Goal: Transaction & Acquisition: Purchase product/service

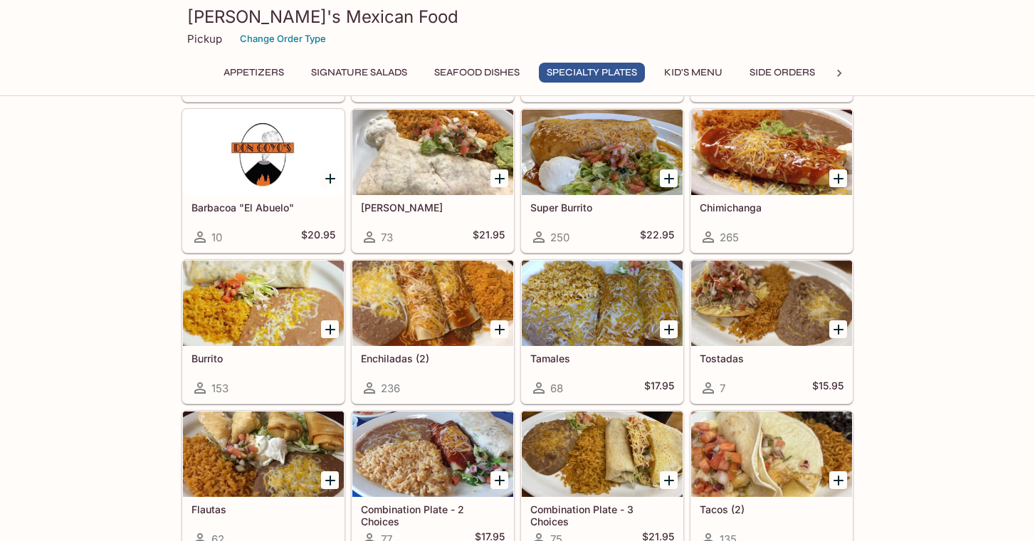
scroll to position [1406, 0]
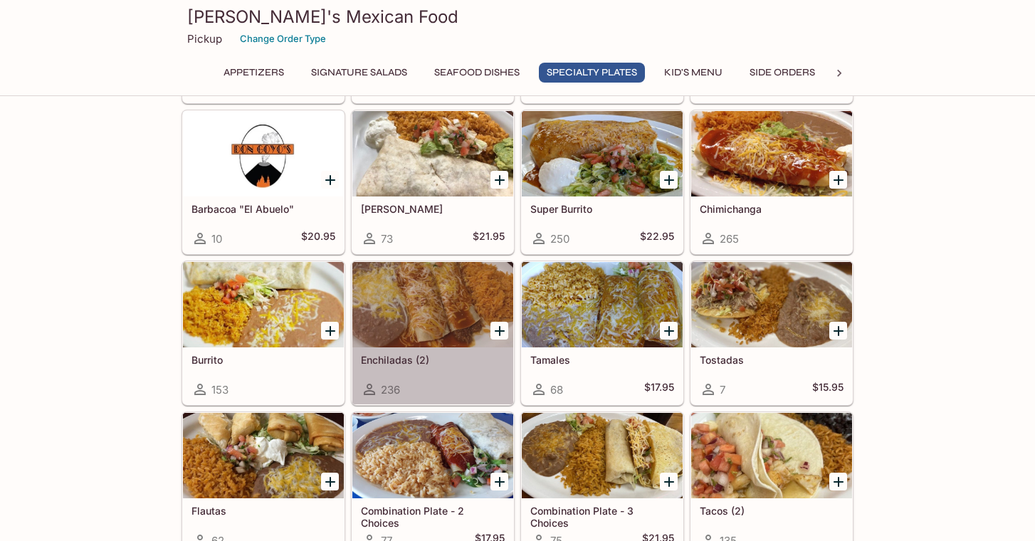
click at [433, 325] on div at bounding box center [433, 304] width 161 height 85
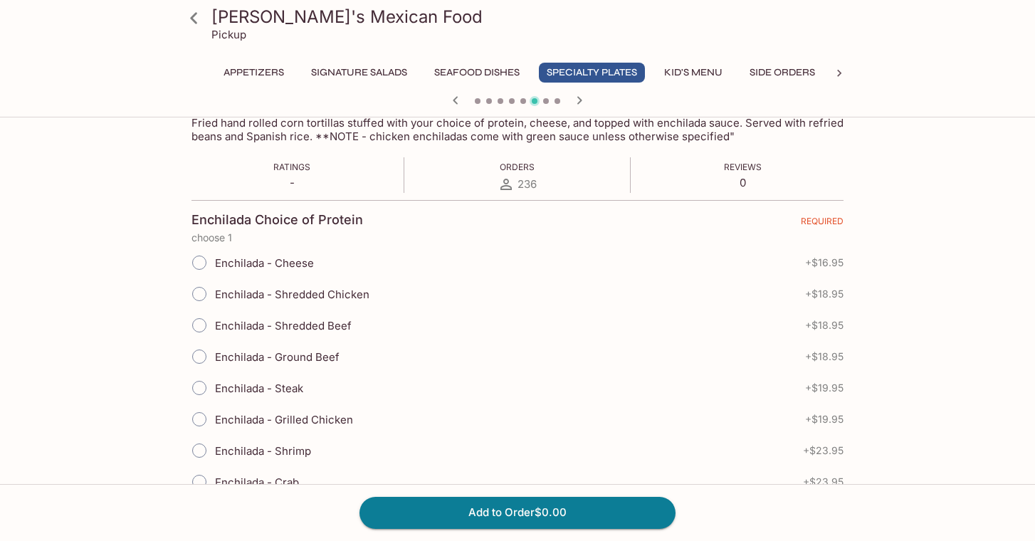
scroll to position [242, 0]
click at [203, 288] on input "Enchilada - Shredded Chicken" at bounding box center [199, 293] width 30 height 30
radio input "true"
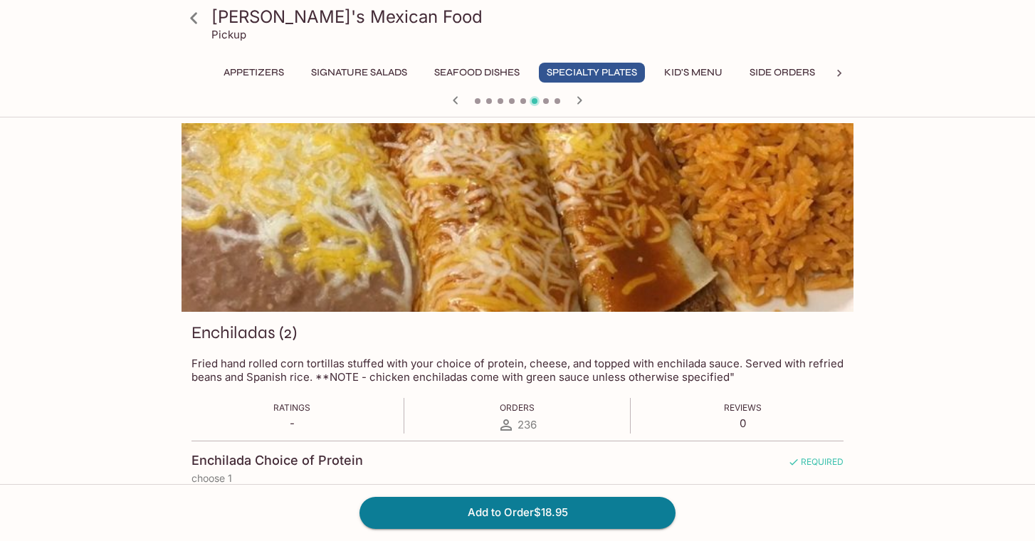
scroll to position [0, 0]
click at [798, 71] on button "Side Orders" at bounding box center [782, 73] width 81 height 20
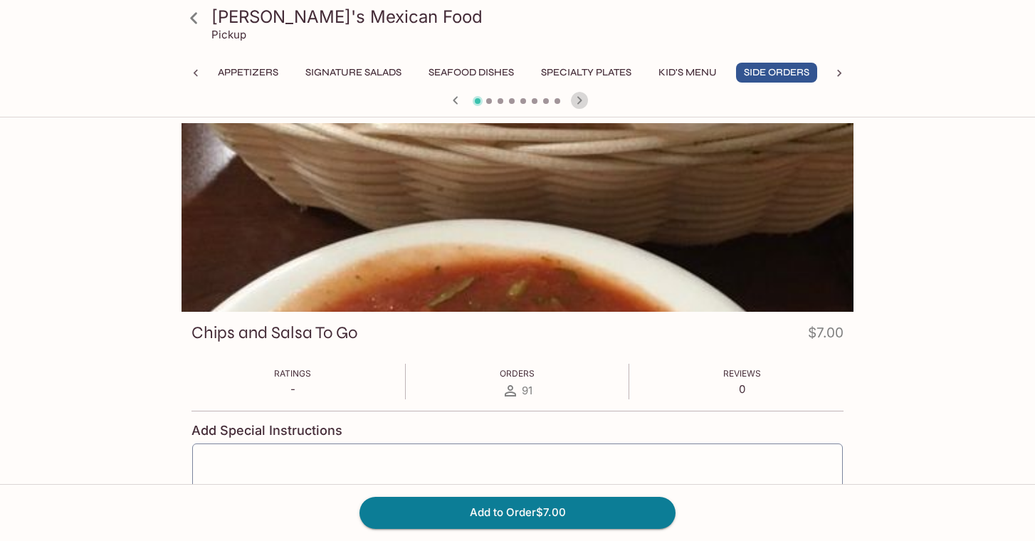
click at [585, 100] on icon "button" at bounding box center [579, 100] width 17 height 17
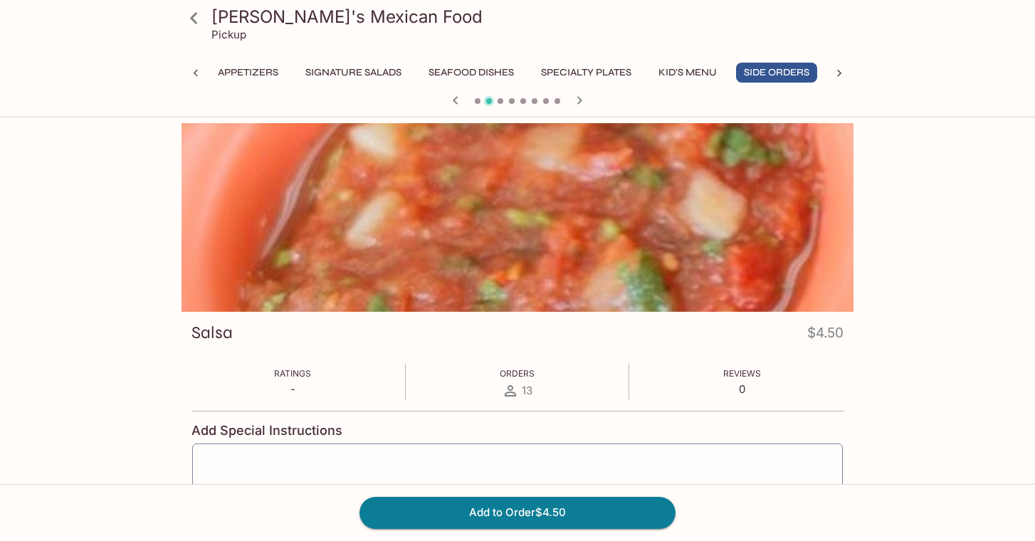
click at [585, 100] on icon "button" at bounding box center [579, 100] width 17 height 17
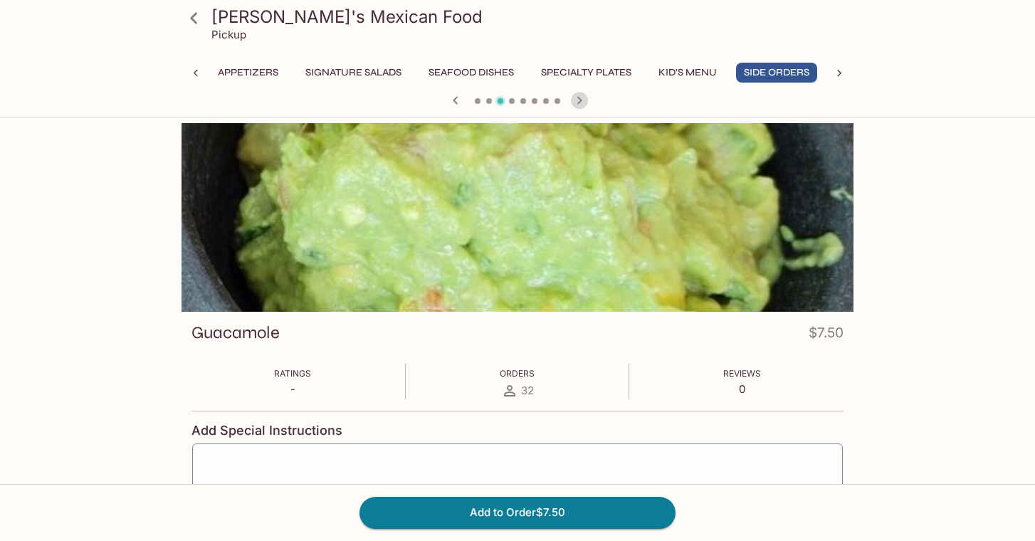
click at [585, 99] on icon "button" at bounding box center [579, 100] width 17 height 17
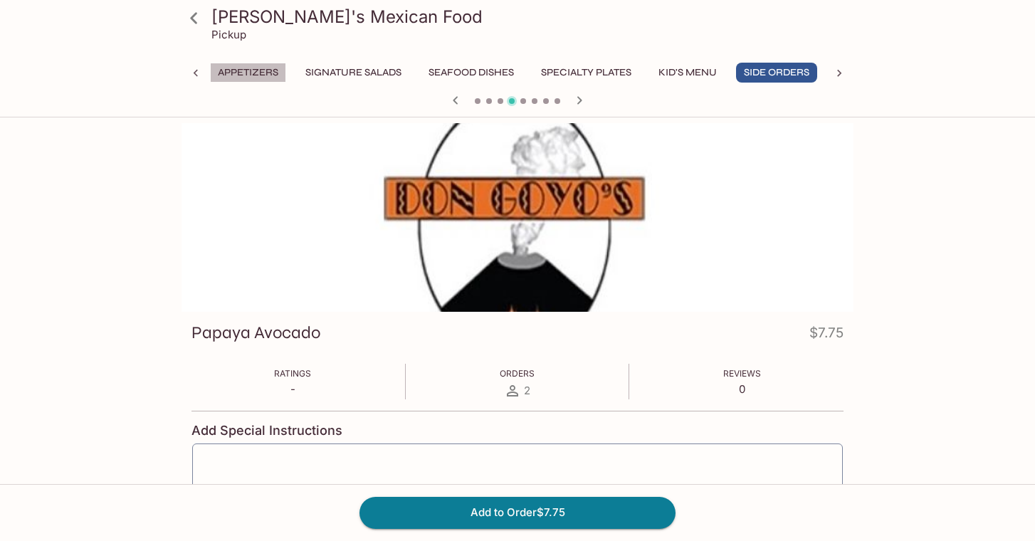
click at [259, 73] on button "Appetizers" at bounding box center [248, 73] width 76 height 20
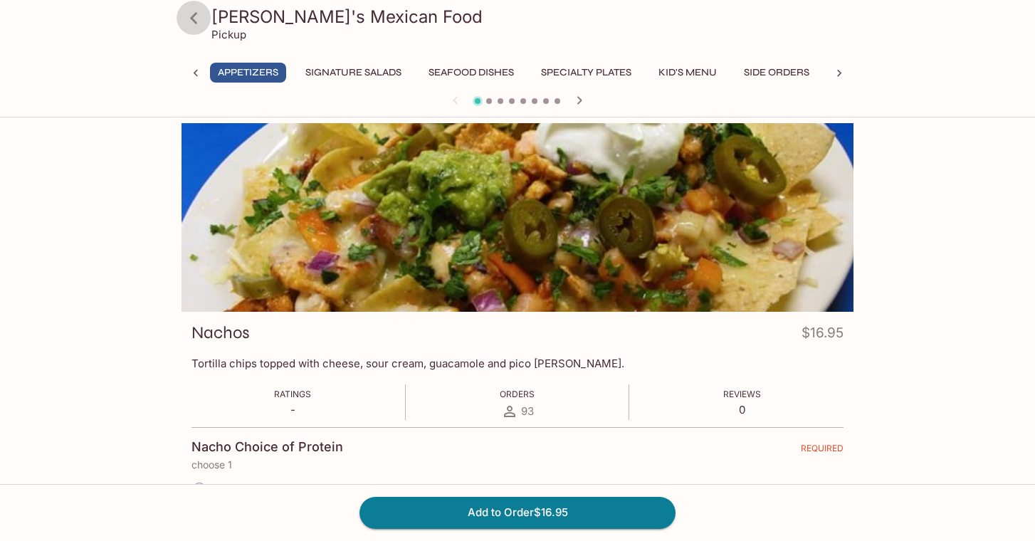
click at [193, 13] on icon at bounding box center [194, 18] width 25 height 25
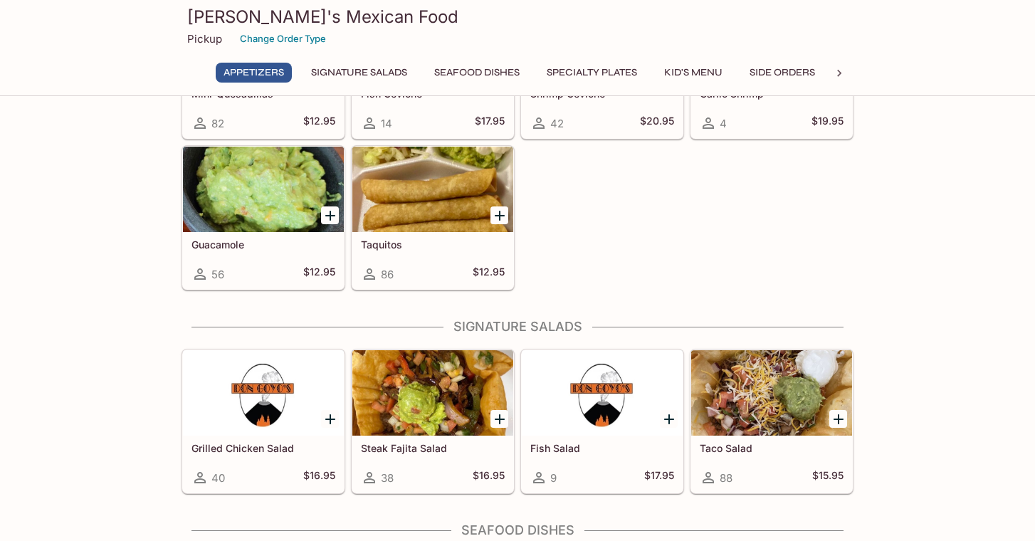
scroll to position [331, 1]
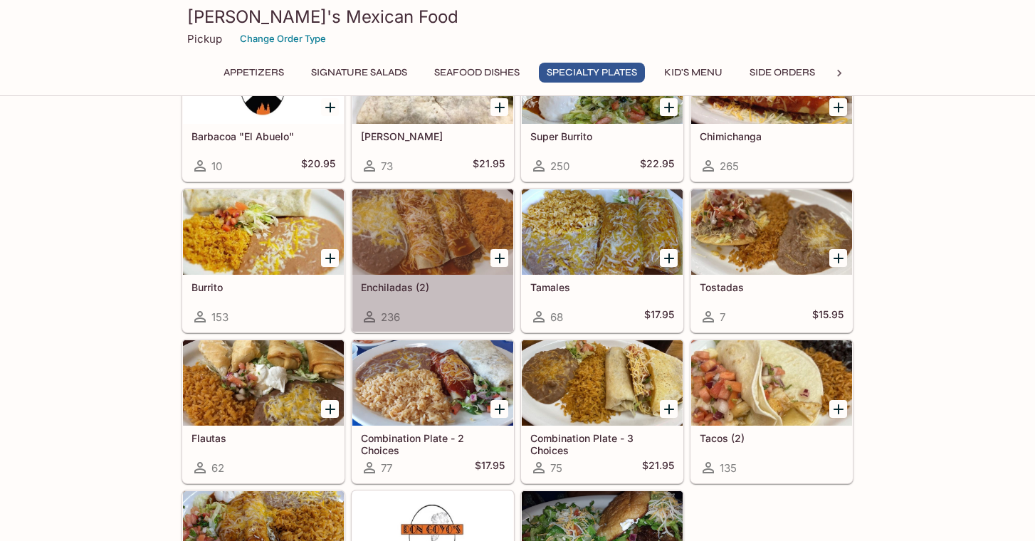
click at [444, 221] on div at bounding box center [433, 231] width 161 height 85
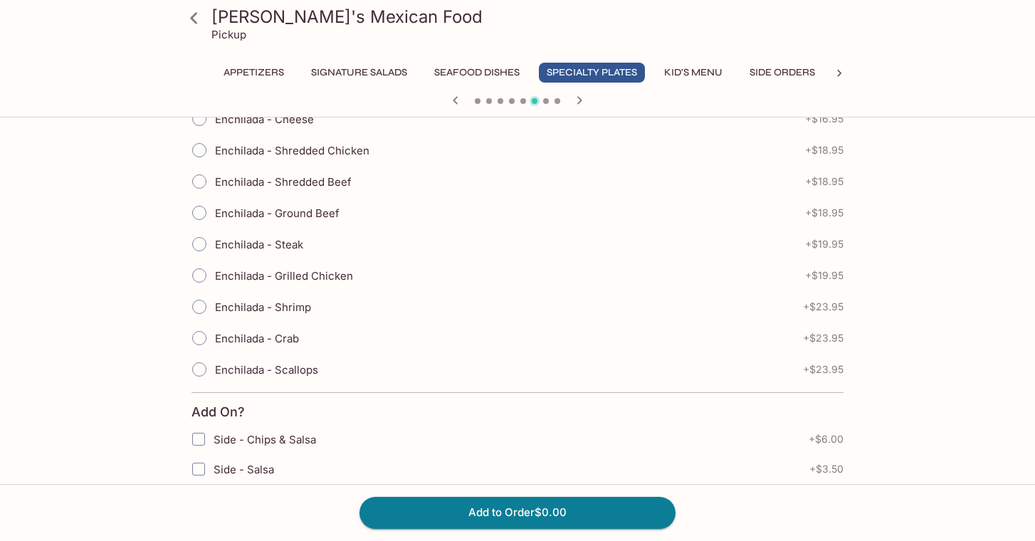
click at [201, 153] on input "Enchilada - Shredded Chicken" at bounding box center [199, 150] width 30 height 30
radio input "true"
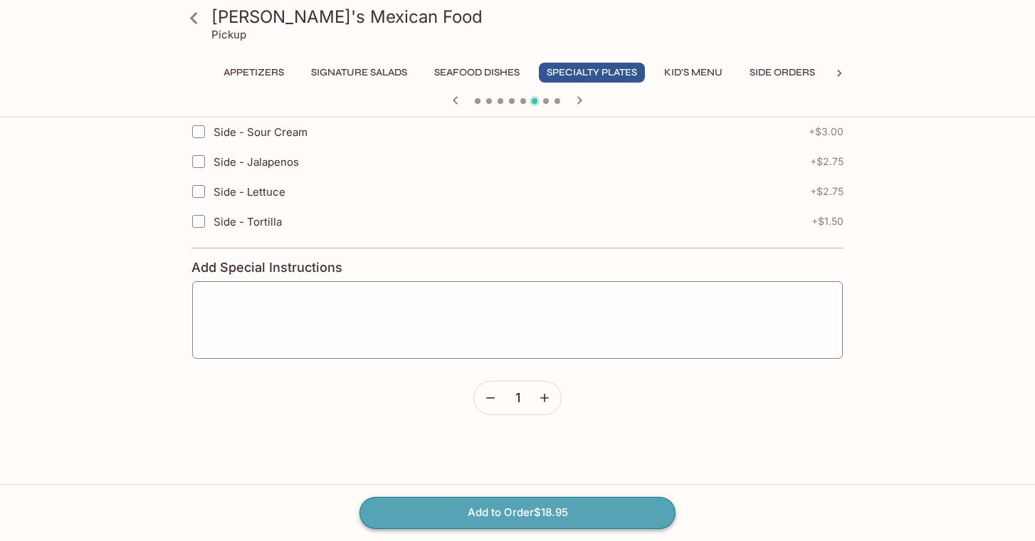
click at [550, 513] on button "Add to Order $18.95" at bounding box center [518, 512] width 316 height 31
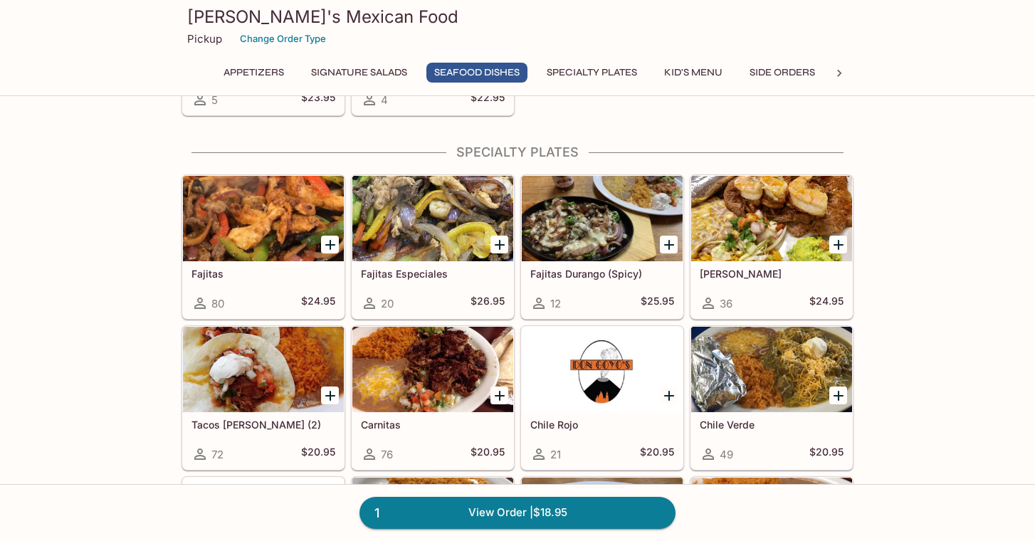
scroll to position [1148, 0]
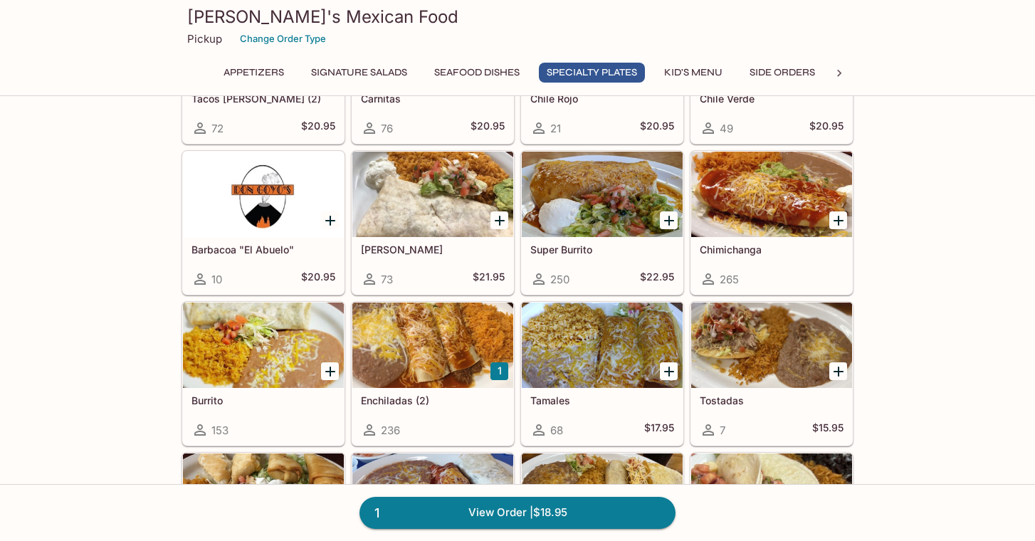
click at [448, 208] on div at bounding box center [433, 194] width 161 height 85
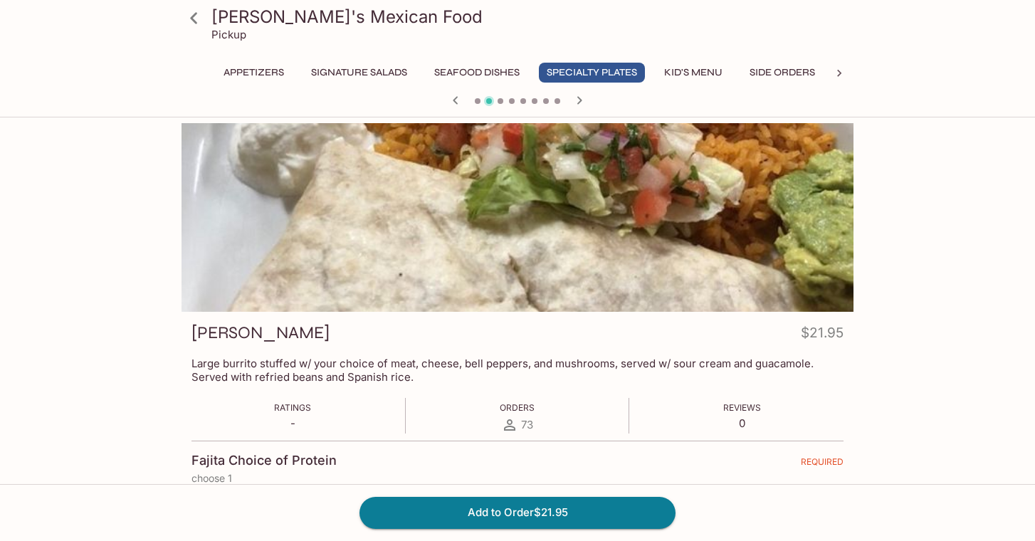
click at [195, 18] on icon at bounding box center [194, 18] width 25 height 25
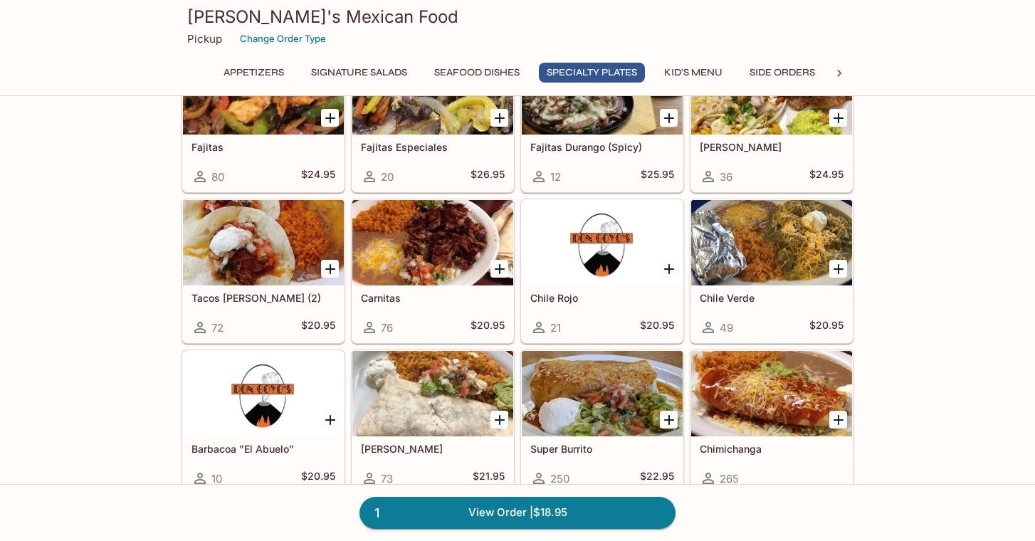
scroll to position [1165, 0]
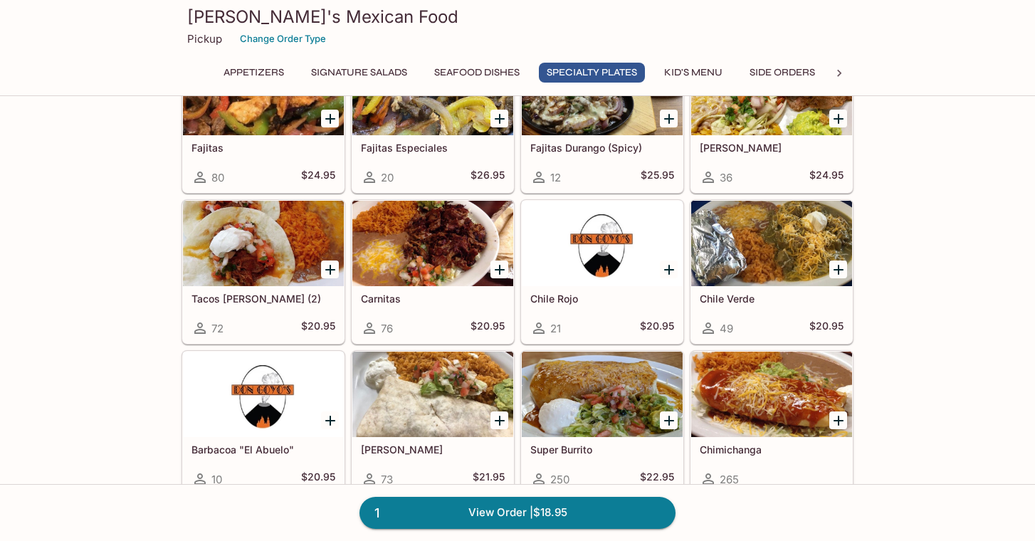
click at [407, 394] on div at bounding box center [433, 394] width 161 height 85
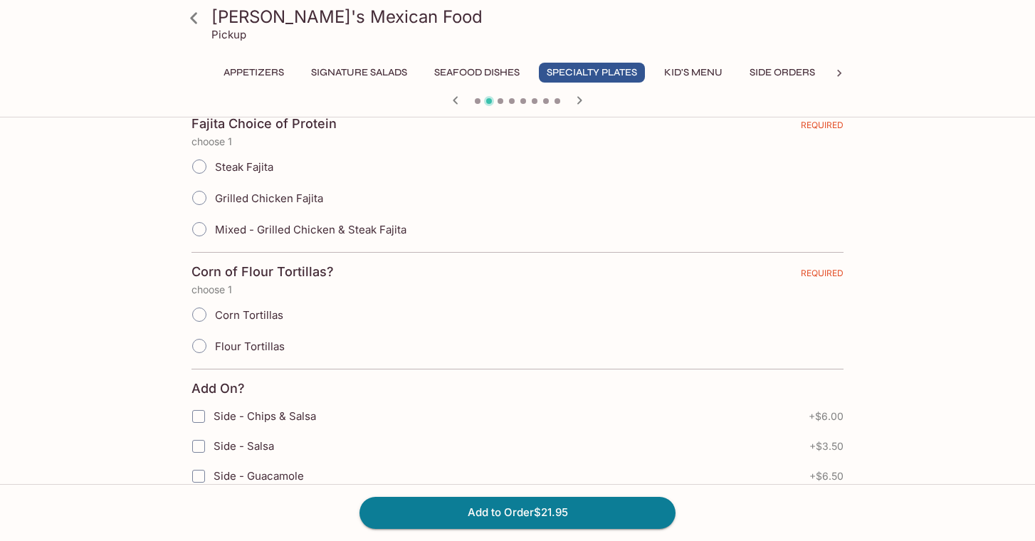
scroll to position [336, 0]
click at [197, 170] on input "Steak Fajita" at bounding box center [199, 167] width 30 height 30
radio input "true"
click at [205, 350] on input "Flour Tortillas" at bounding box center [199, 347] width 30 height 30
radio input "true"
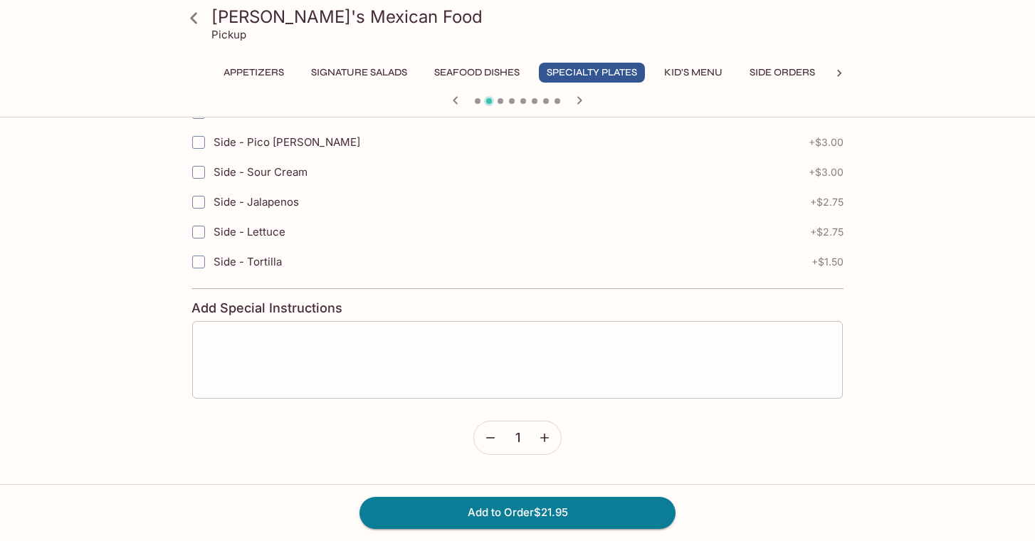
scroll to position [850, 0]
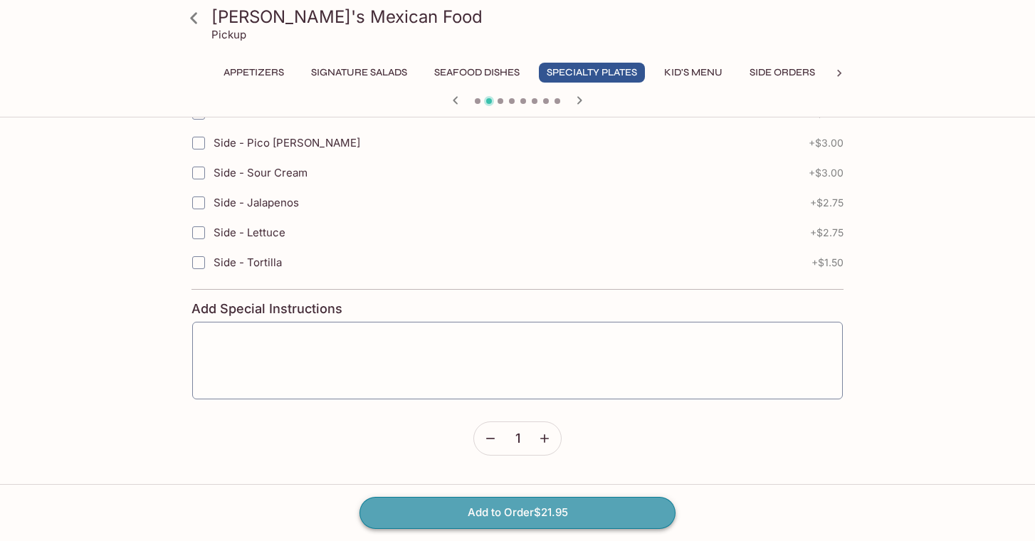
click at [492, 514] on button "Add to Order $21.95" at bounding box center [518, 512] width 316 height 31
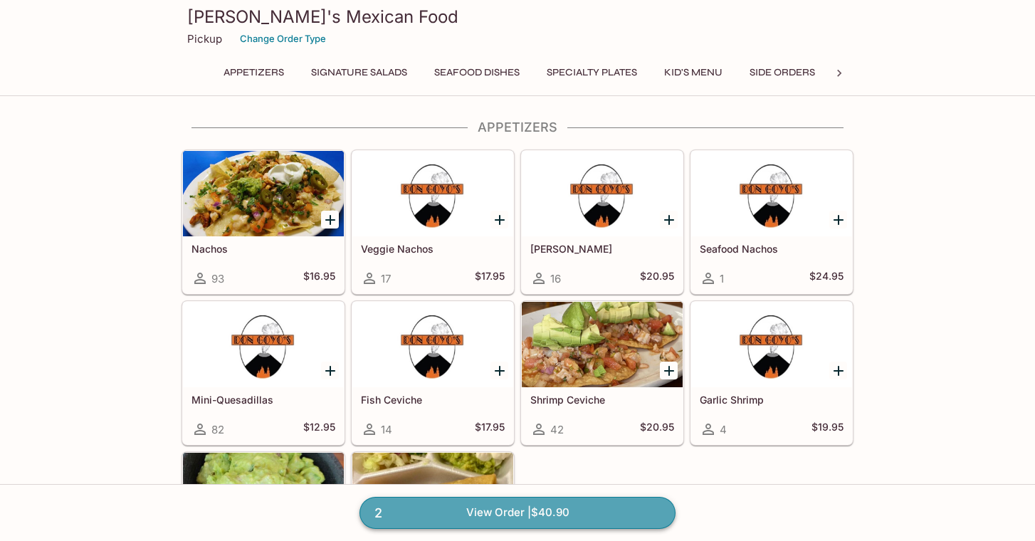
click at [588, 508] on link "2 View Order | $40.90" at bounding box center [518, 512] width 316 height 31
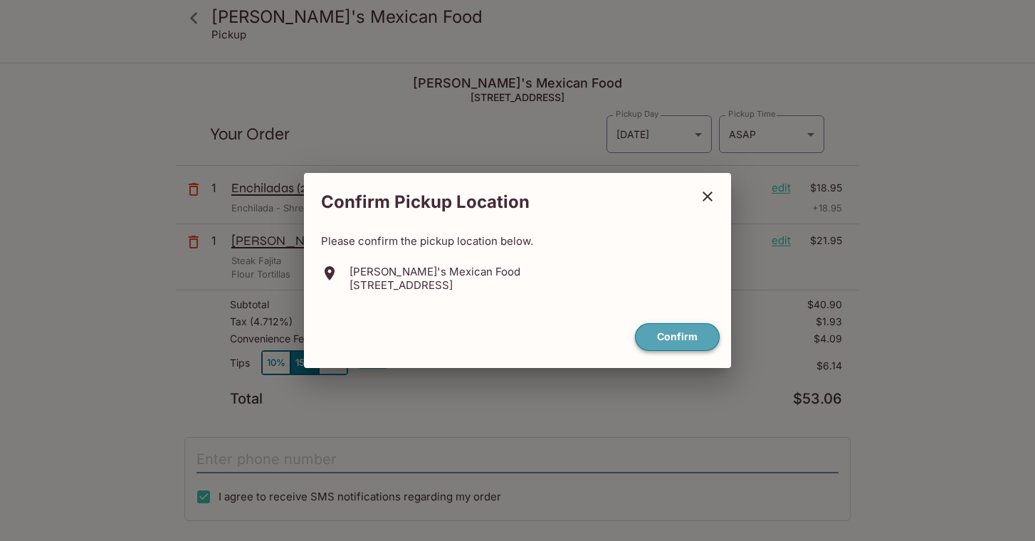
click at [696, 335] on button "Confirm" at bounding box center [677, 337] width 85 height 28
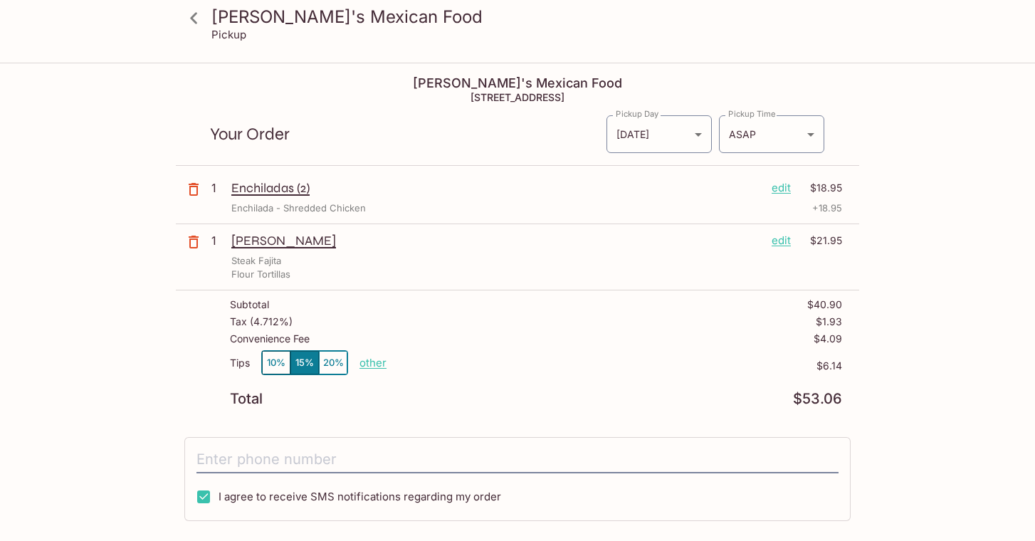
click at [379, 361] on p "other" at bounding box center [373, 363] width 27 height 14
type input "0.00"
click at [632, 379] on div "Tips 10% 15% 20% other $0.00" at bounding box center [536, 371] width 612 height 42
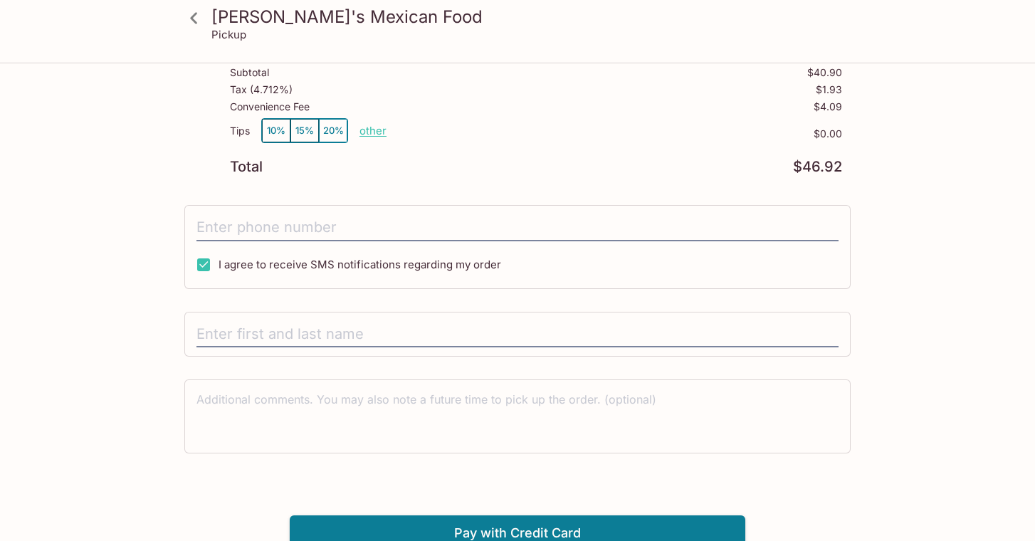
scroll to position [233, 0]
type input "[PERSON_NAME]"
click at [95, 371] on div "[PERSON_NAME]'s Mexican Food Pickup [PERSON_NAME]'s Mexican Food [STREET_ADDRES…" at bounding box center [518, 190] width 912 height 719
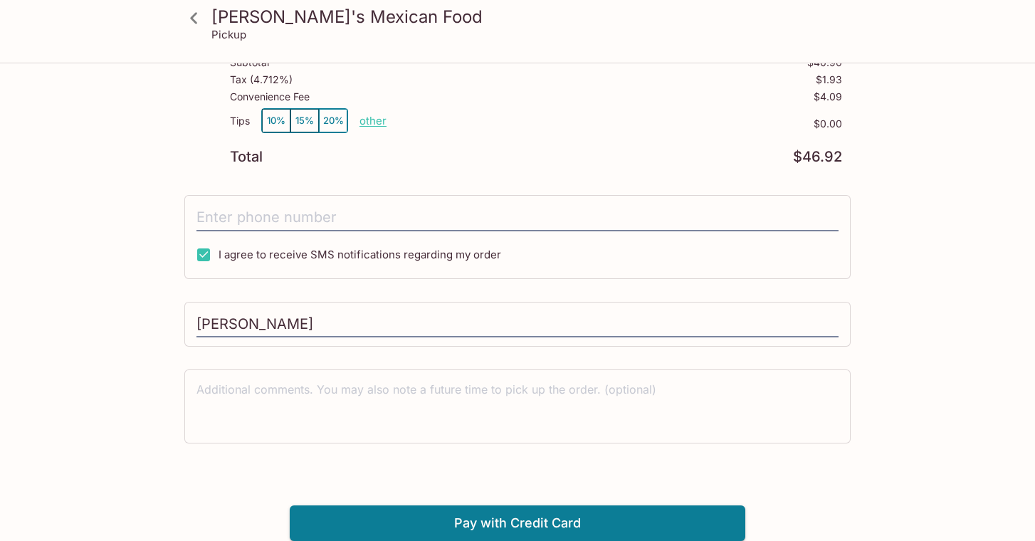
scroll to position [241, 0]
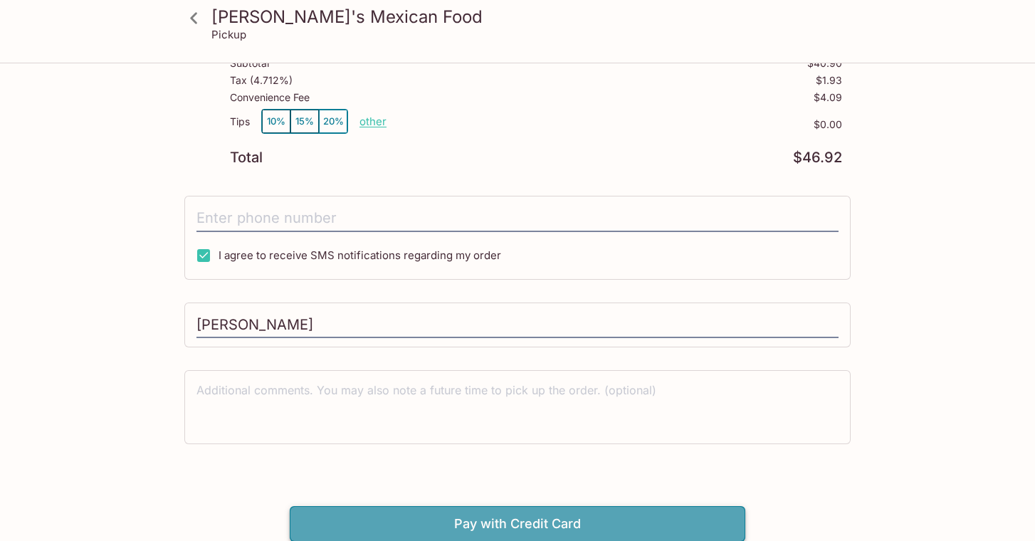
click at [474, 526] on button "Pay with Credit Card" at bounding box center [518, 524] width 456 height 36
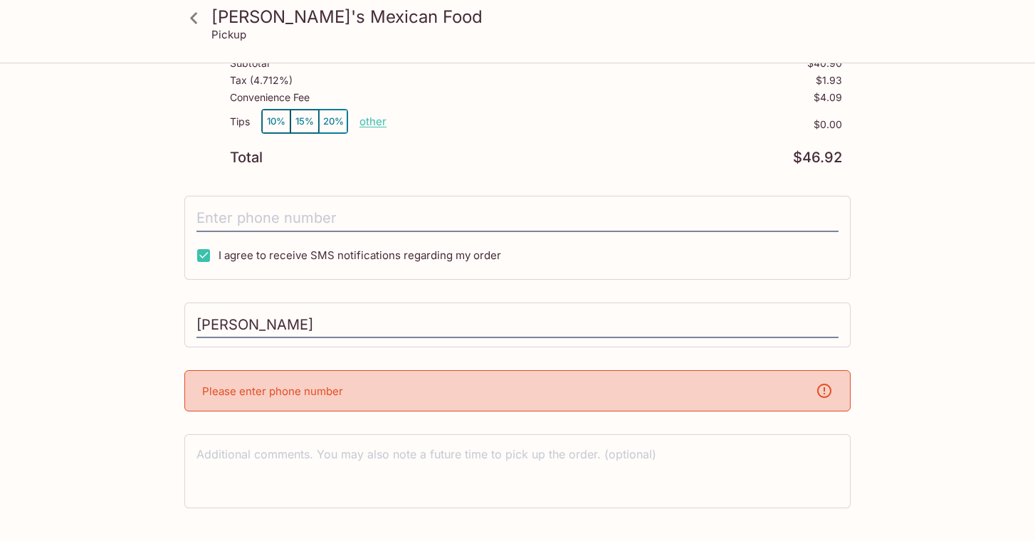
click at [422, 385] on div "Please enter phone number" at bounding box center [517, 390] width 667 height 41
click at [825, 387] on icon at bounding box center [824, 390] width 17 height 17
click at [593, 422] on div "[PERSON_NAME]'s Mexican Food [STREET_ADDRESS] Your Order Pickup Day [DATE] [DAT…" at bounding box center [518, 214] width 684 height 783
click at [596, 447] on textarea at bounding box center [518, 471] width 642 height 49
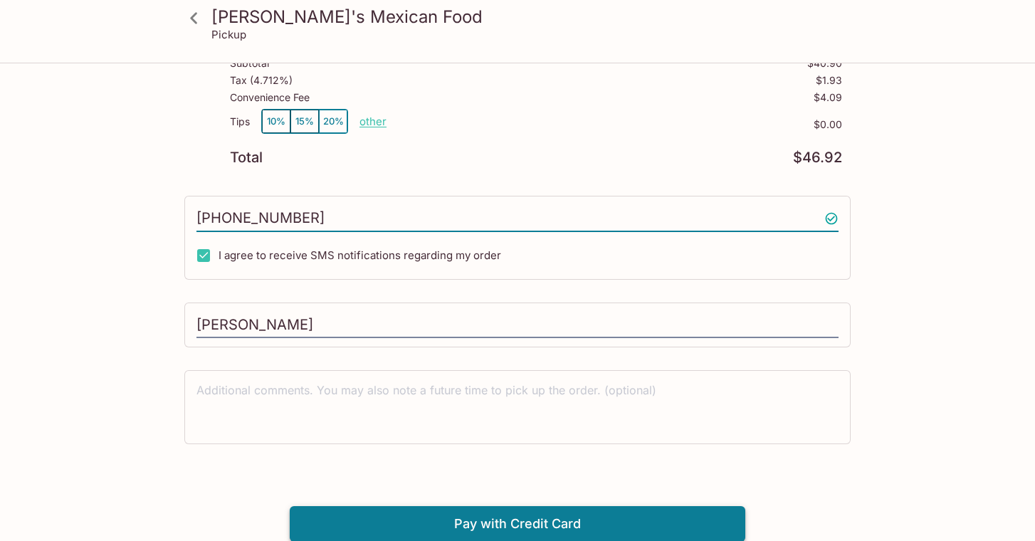
type input "[PHONE_NUMBER]"
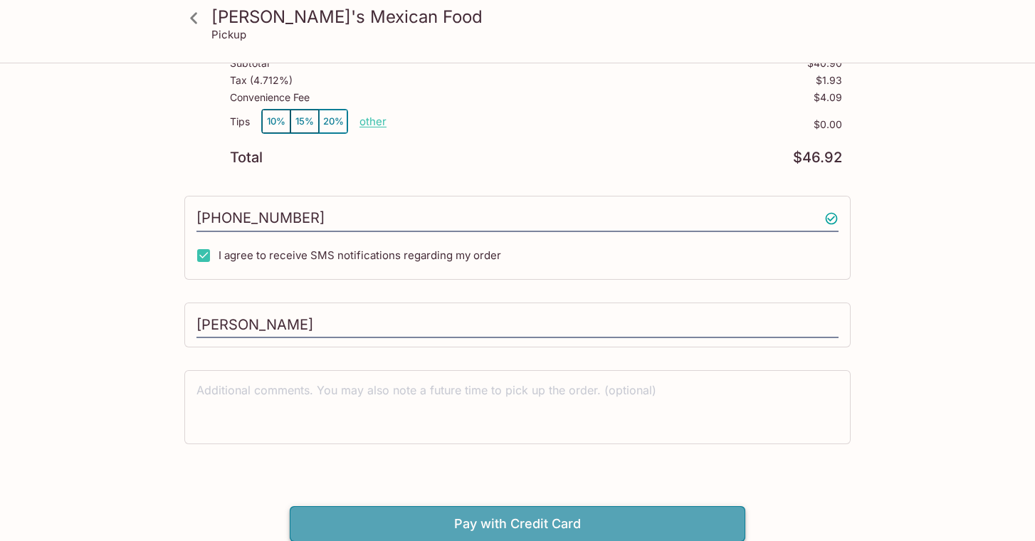
click at [360, 525] on button "Pay with Credit Card" at bounding box center [518, 524] width 456 height 36
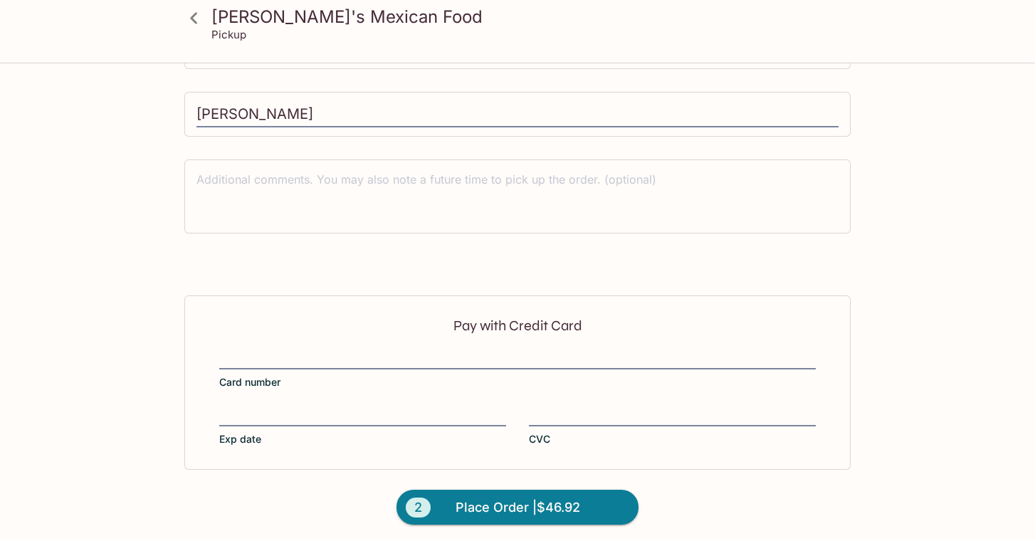
scroll to position [455, 0]
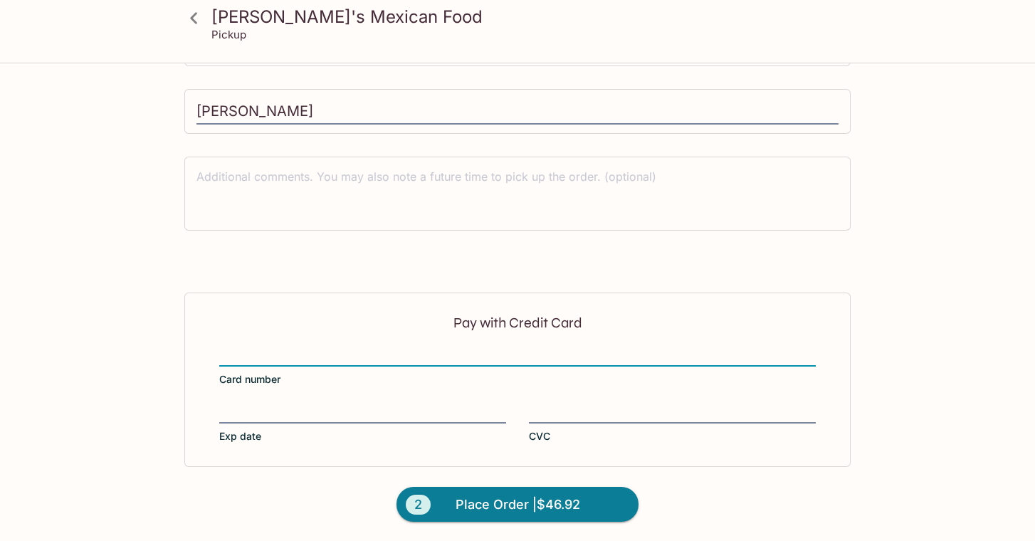
click at [271, 347] on div at bounding box center [517, 357] width 597 height 20
click at [271, 348] on input "Card number" at bounding box center [517, 348] width 597 height 1
click at [271, 347] on div at bounding box center [517, 357] width 597 height 20
click at [271, 348] on input "Card number" at bounding box center [517, 348] width 597 height 1
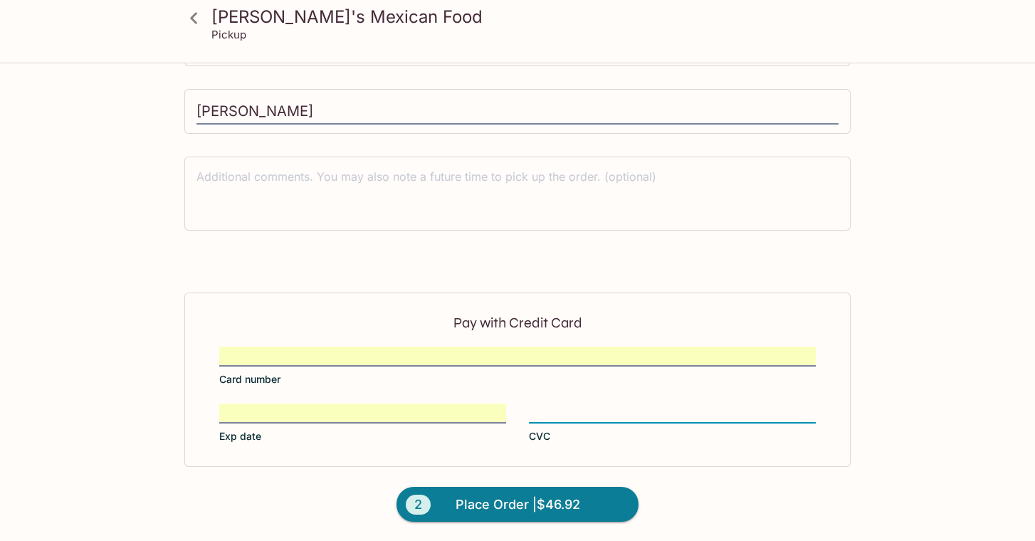
click at [775, 484] on form "Pay with Credit Card Card number Exp date CVC 2 Place Order | $46.92" at bounding box center [518, 417] width 684 height 249
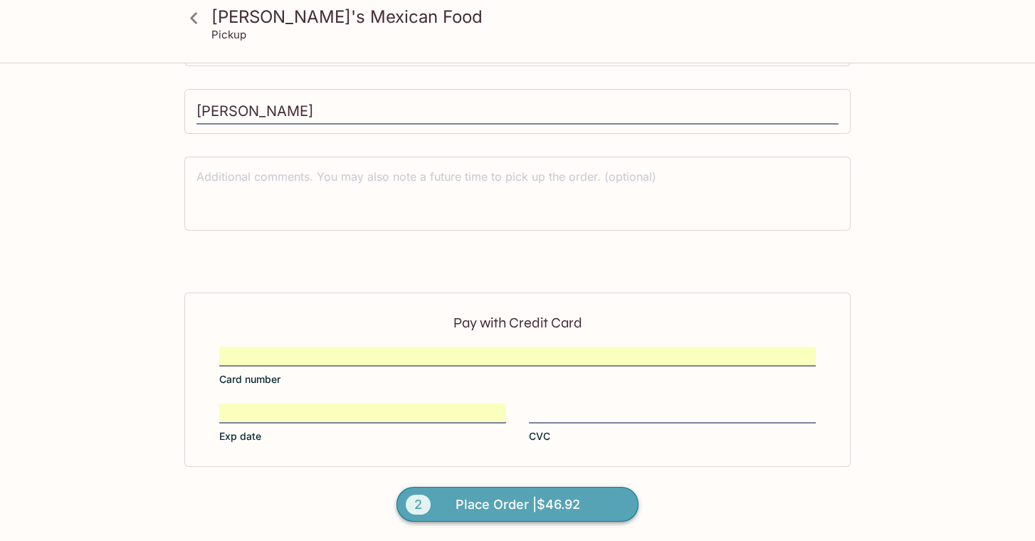
click at [558, 508] on span "Place Order | $46.92" at bounding box center [518, 505] width 125 height 23
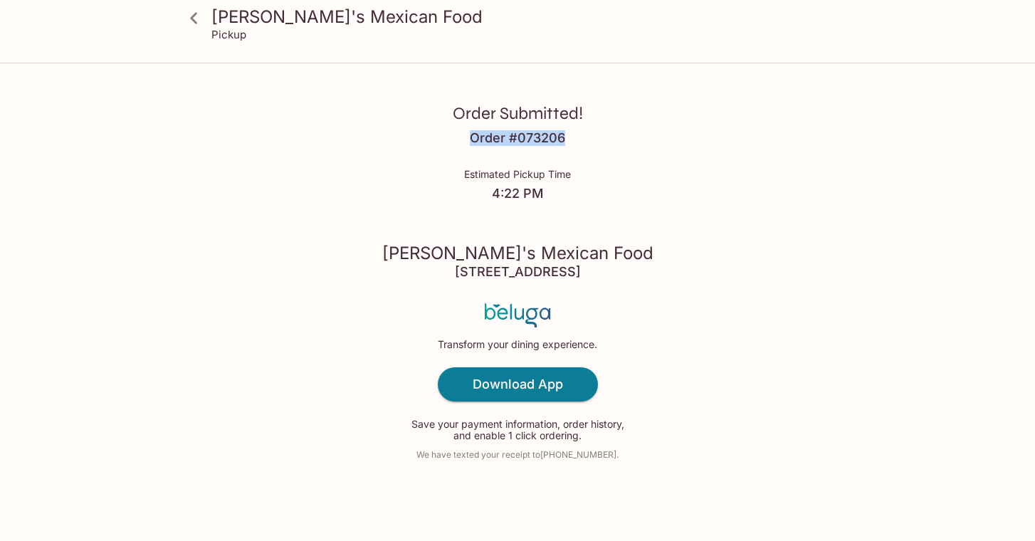
drag, startPoint x: 469, startPoint y: 137, endPoint x: 573, endPoint y: 142, distance: 104.8
click at [573, 142] on div "Order Submitted! Order # 073206 Estimated Pickup Time 4:22 PM [PERSON_NAME]'s M…" at bounding box center [518, 270] width 912 height 541
copy h4 "Order # 073206"
